Goal: Task Accomplishment & Management: Manage account settings

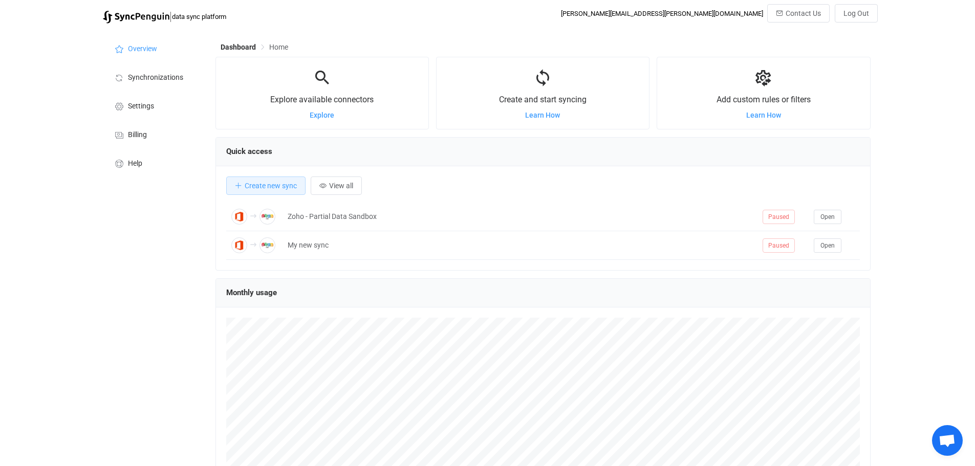
scroll to position [199, 655]
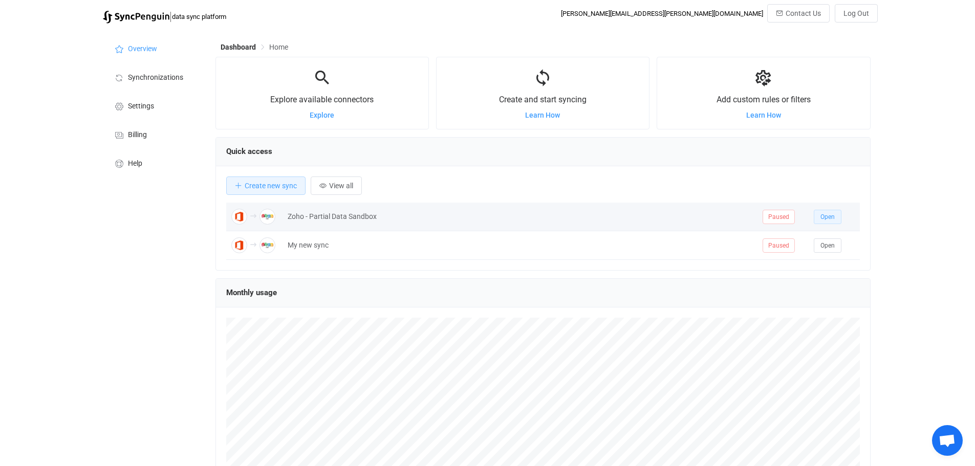
click at [832, 217] on span "Open" at bounding box center [827, 216] width 14 height 7
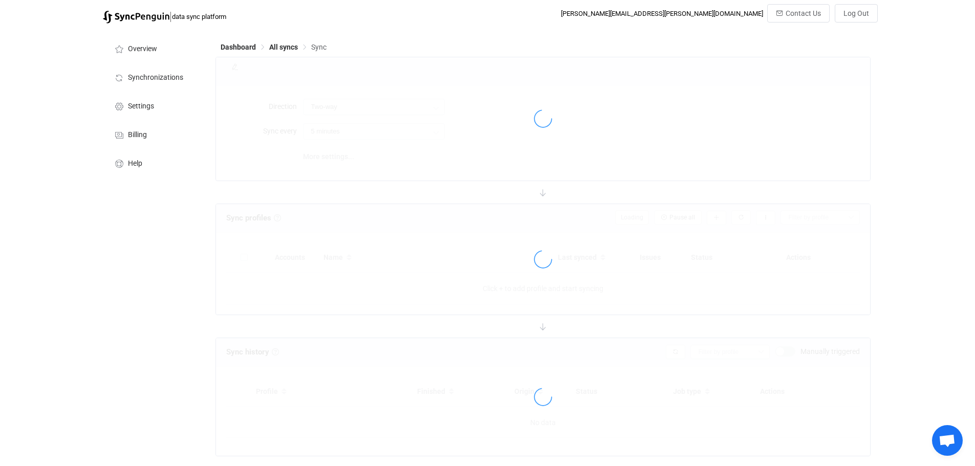
type input "Office 365 GAL → Zoho CRM (one to many)"
type input "30 minutes"
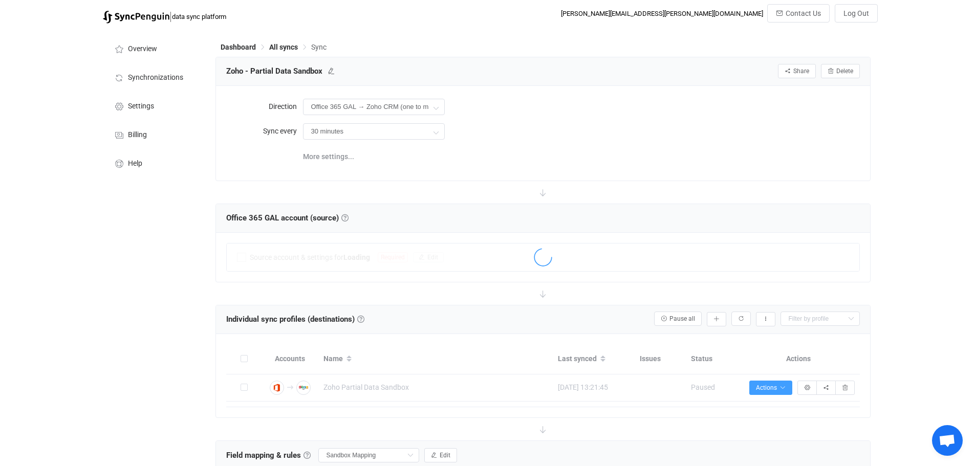
scroll to position [177, 0]
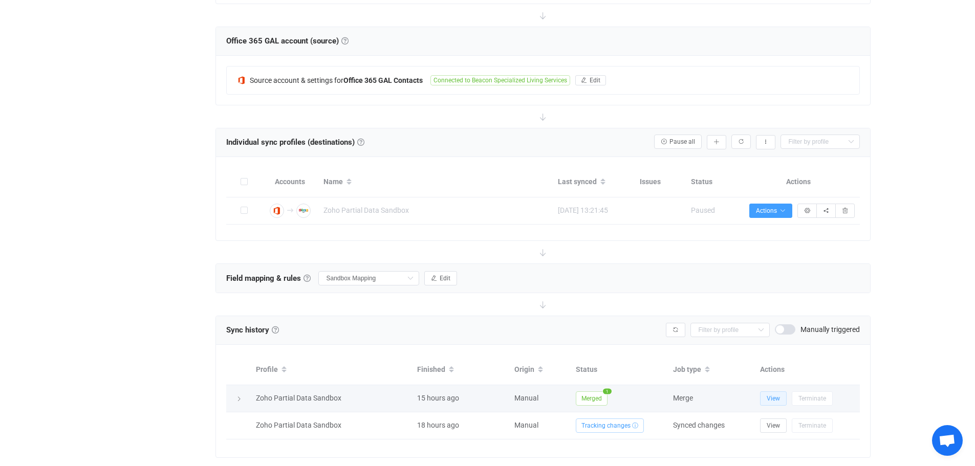
click at [771, 395] on span "View" at bounding box center [772, 398] width 13 height 7
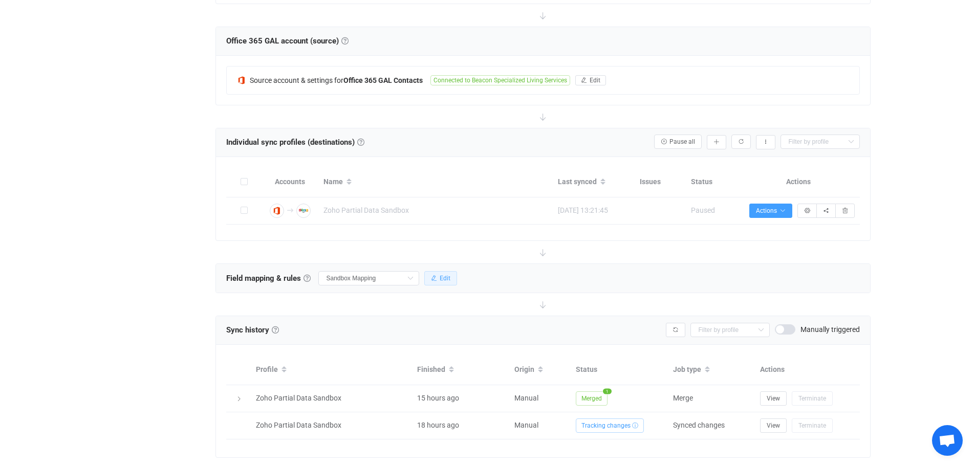
click at [451, 276] on button "Edit" at bounding box center [440, 278] width 33 height 14
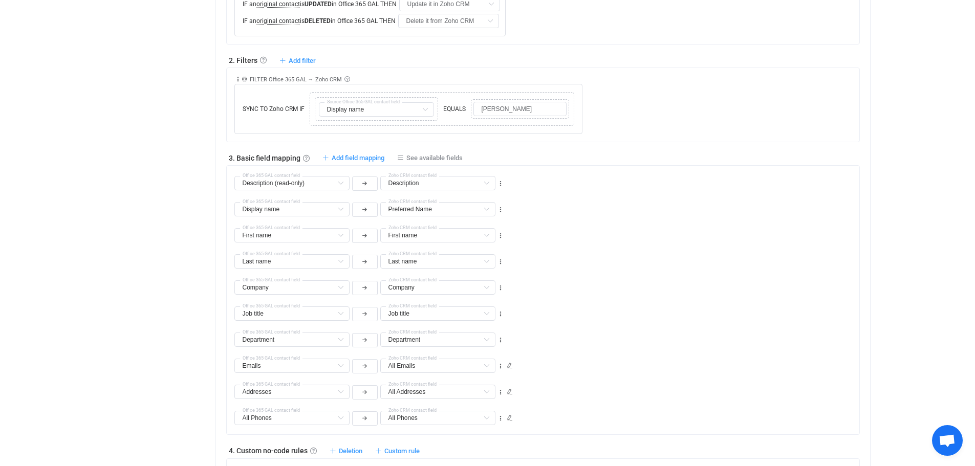
scroll to position [535, 0]
click at [487, 388] on icon at bounding box center [486, 391] width 13 height 14
click at [475, 389] on input "text" at bounding box center [437, 391] width 115 height 14
click at [452, 297] on span "Work Addresses" at bounding box center [426, 298] width 51 height 8
type input "Work Addresses"
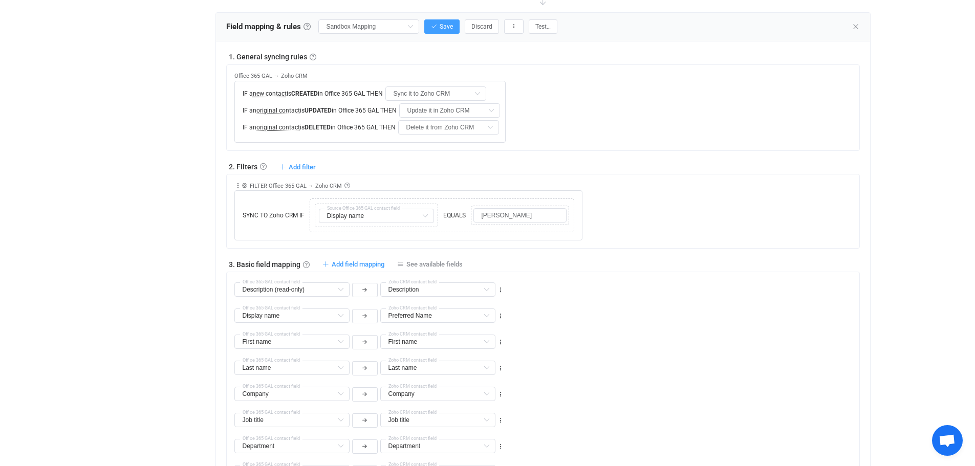
scroll to position [330, 0]
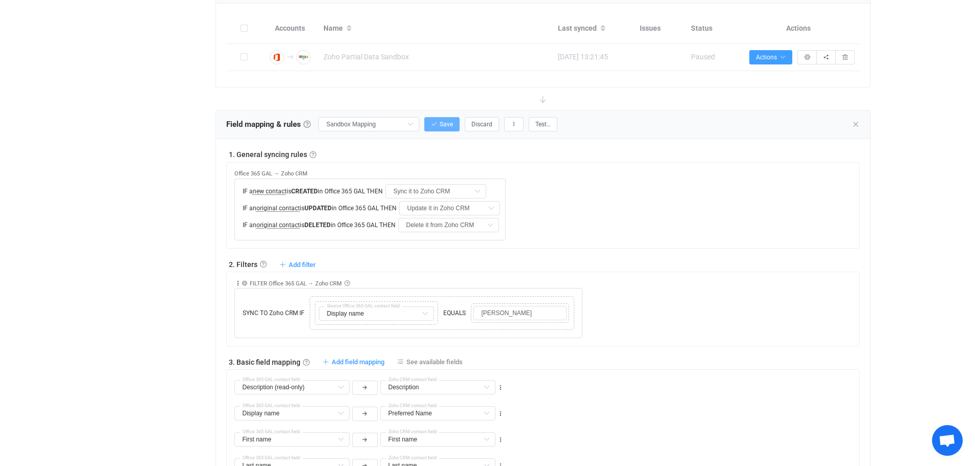
click at [449, 127] on button "Save" at bounding box center [441, 124] width 35 height 14
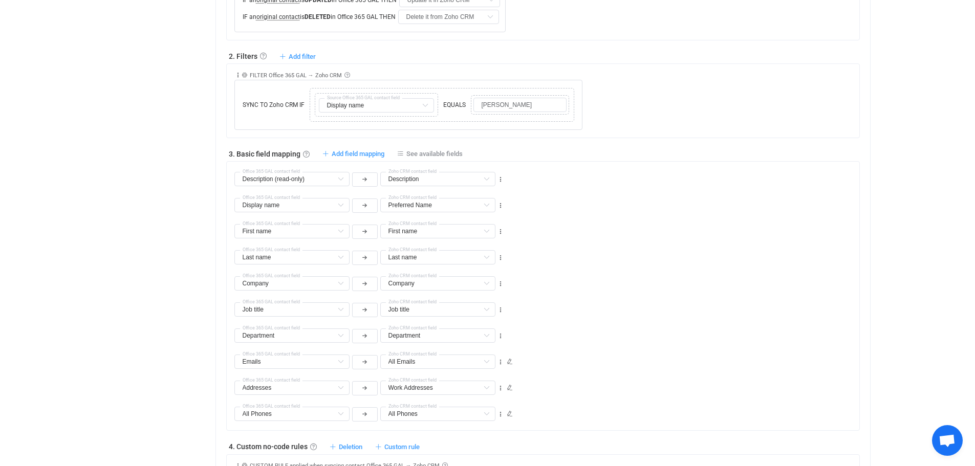
scroll to position [637, 0]
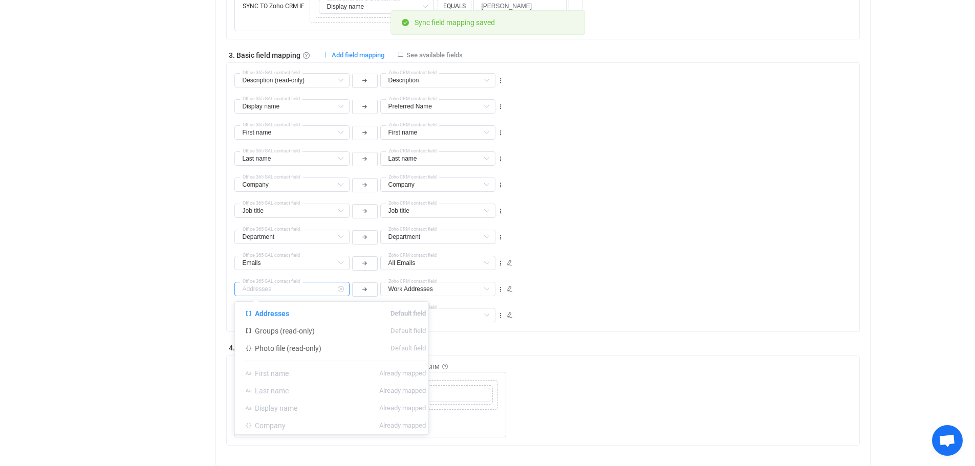
click at [321, 288] on input "text" at bounding box center [291, 289] width 115 height 14
type input "Addresses"
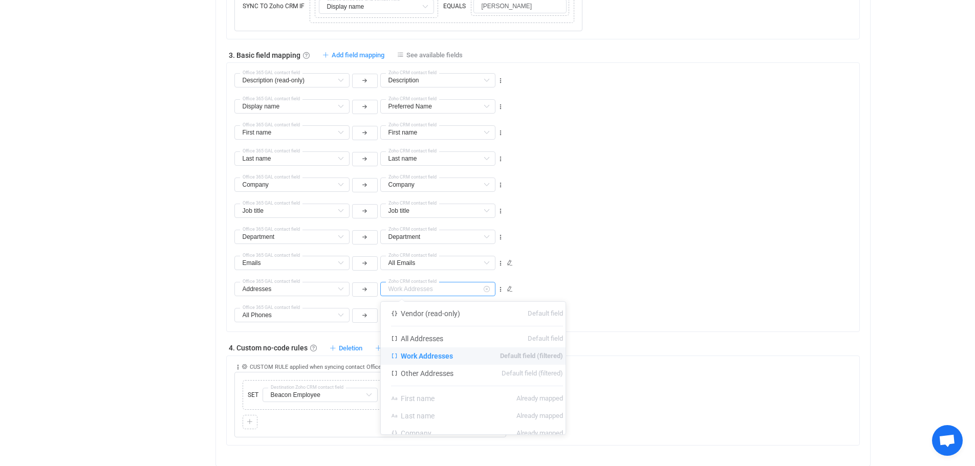
click at [424, 286] on input "text" at bounding box center [437, 289] width 115 height 14
click at [436, 332] on li "All Addresses Default field" at bounding box center [477, 338] width 192 height 17
type input "All Addresses"
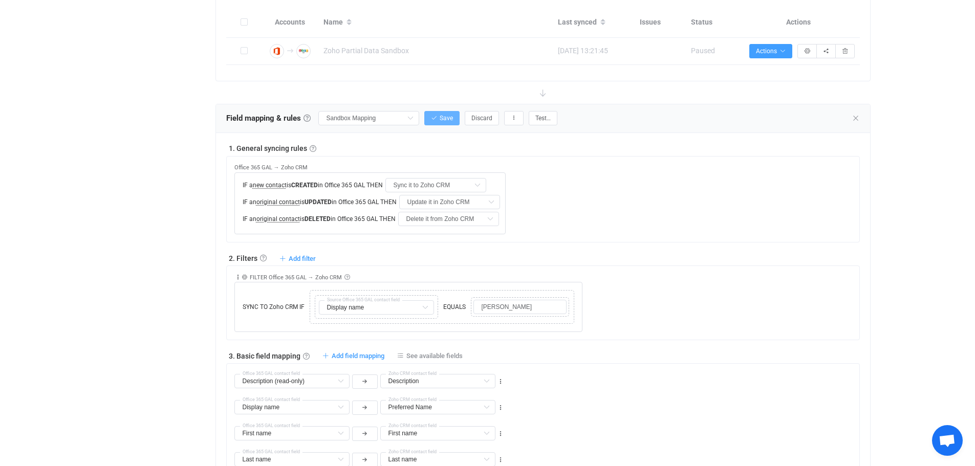
scroll to position [330, 0]
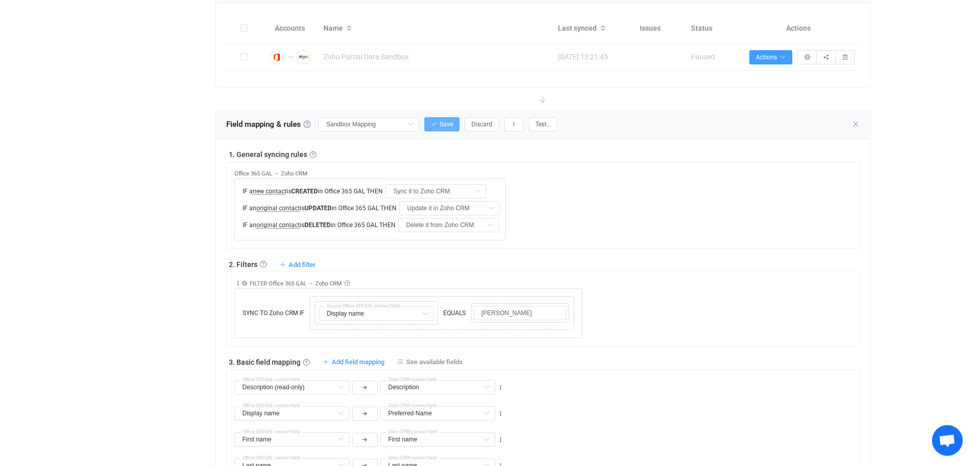
click at [440, 121] on span "Save" at bounding box center [445, 124] width 13 height 7
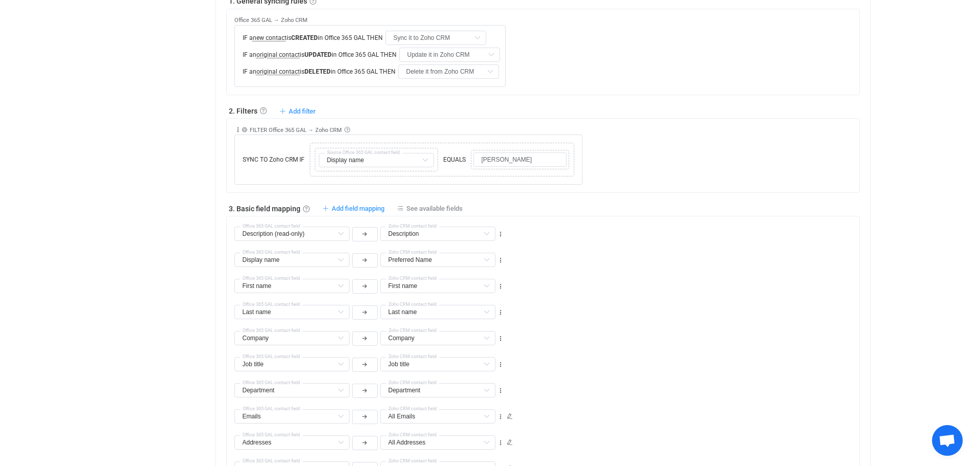
scroll to position [535, 0]
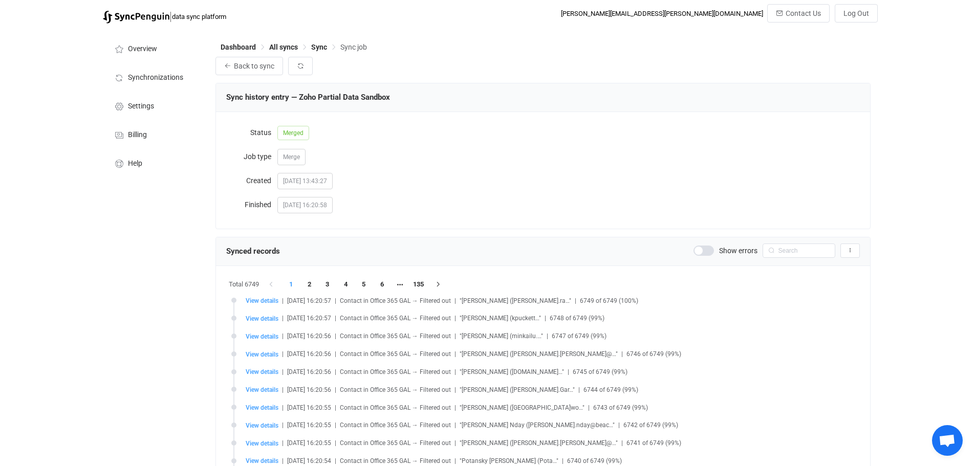
click at [709, 253] on span at bounding box center [703, 251] width 20 height 10
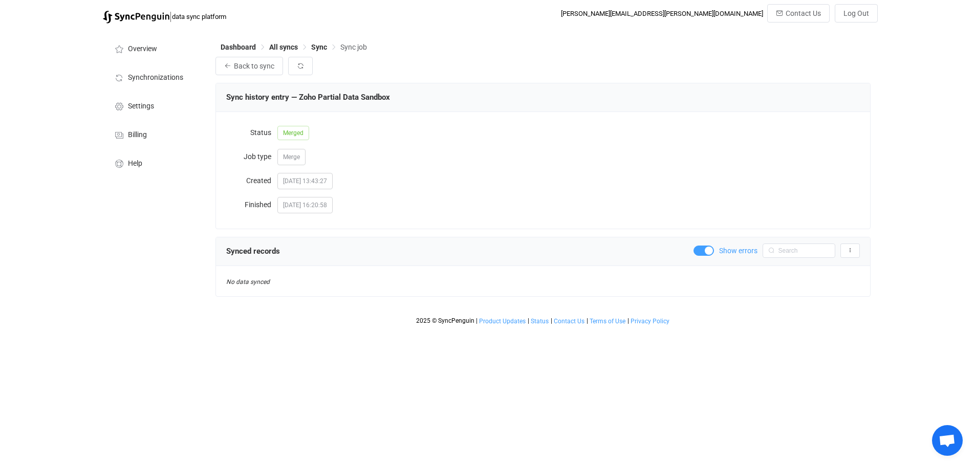
click at [707, 251] on span at bounding box center [703, 251] width 20 height 10
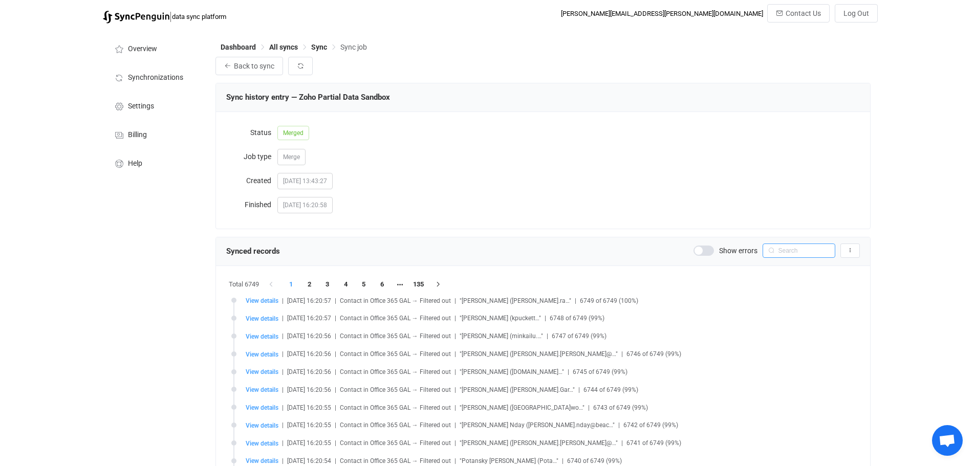
click at [795, 251] on input "text" at bounding box center [798, 251] width 73 height 14
type input "darryl davis"
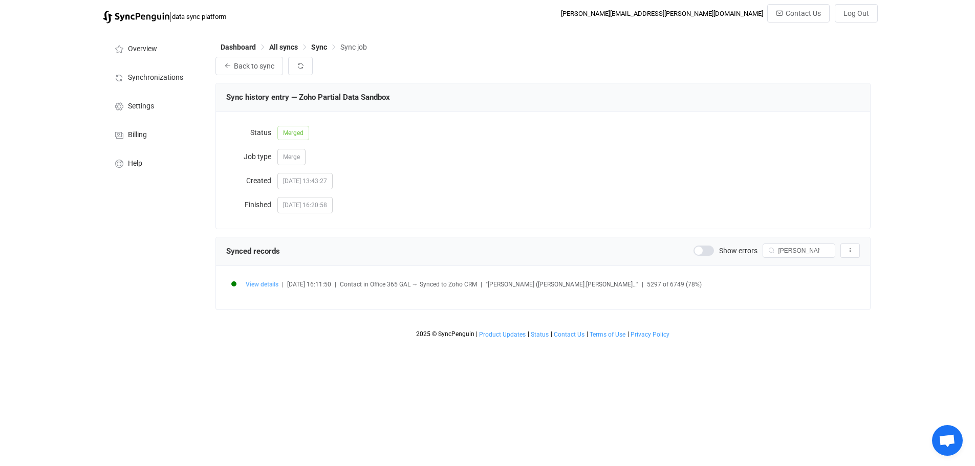
click at [264, 282] on span "View details" at bounding box center [262, 284] width 33 height 7
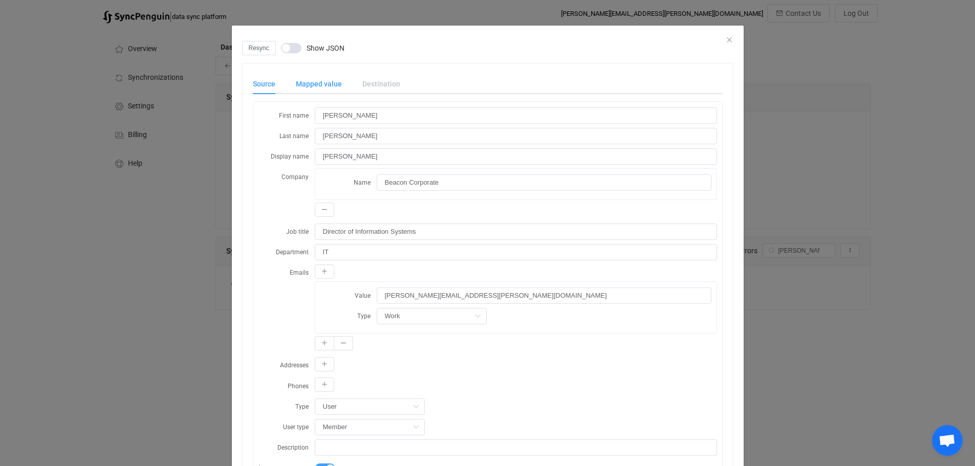
click at [317, 84] on div "Mapped value" at bounding box center [318, 84] width 67 height 20
